Goal: Transaction & Acquisition: Purchase product/service

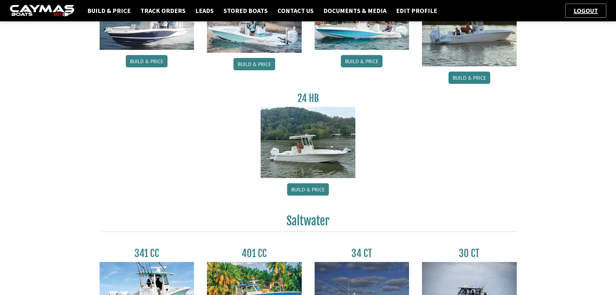
scroll to position [97, 0]
click at [309, 192] on link "Build & Price" at bounding box center [308, 189] width 42 height 12
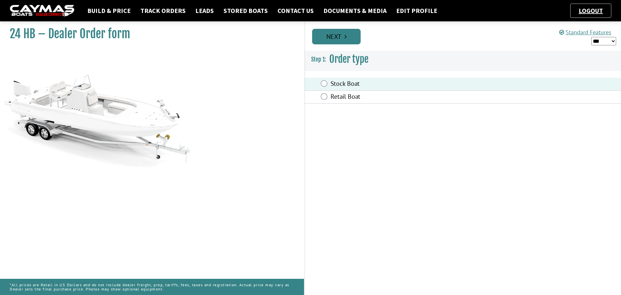
click at [342, 32] on link "Next" at bounding box center [336, 37] width 49 height 16
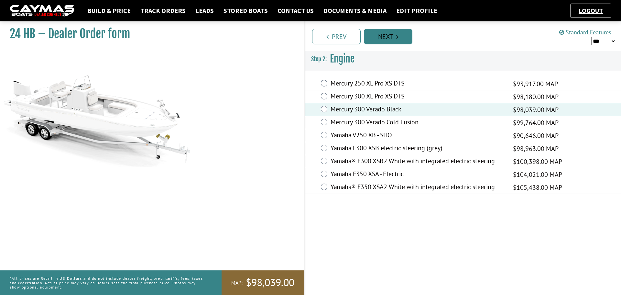
click at [393, 38] on link "Next" at bounding box center [388, 37] width 49 height 16
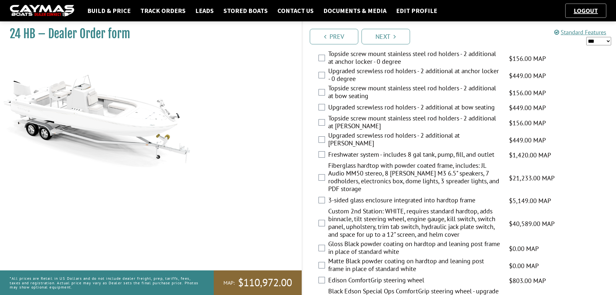
scroll to position [485, 0]
